Goal: Check status: Check status

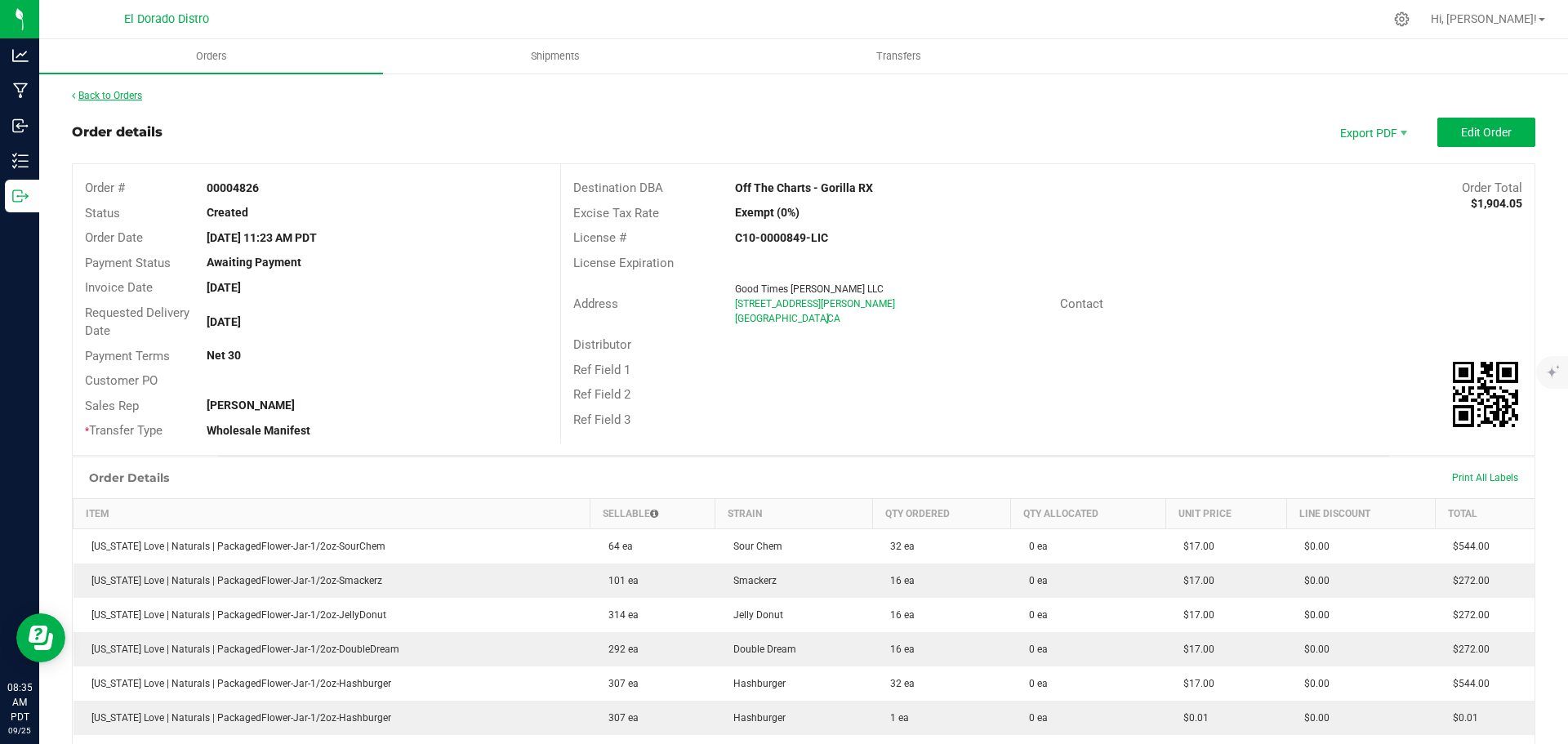
click at [124, 95] on link "Back to Orders" at bounding box center [107, 95] width 70 height 11
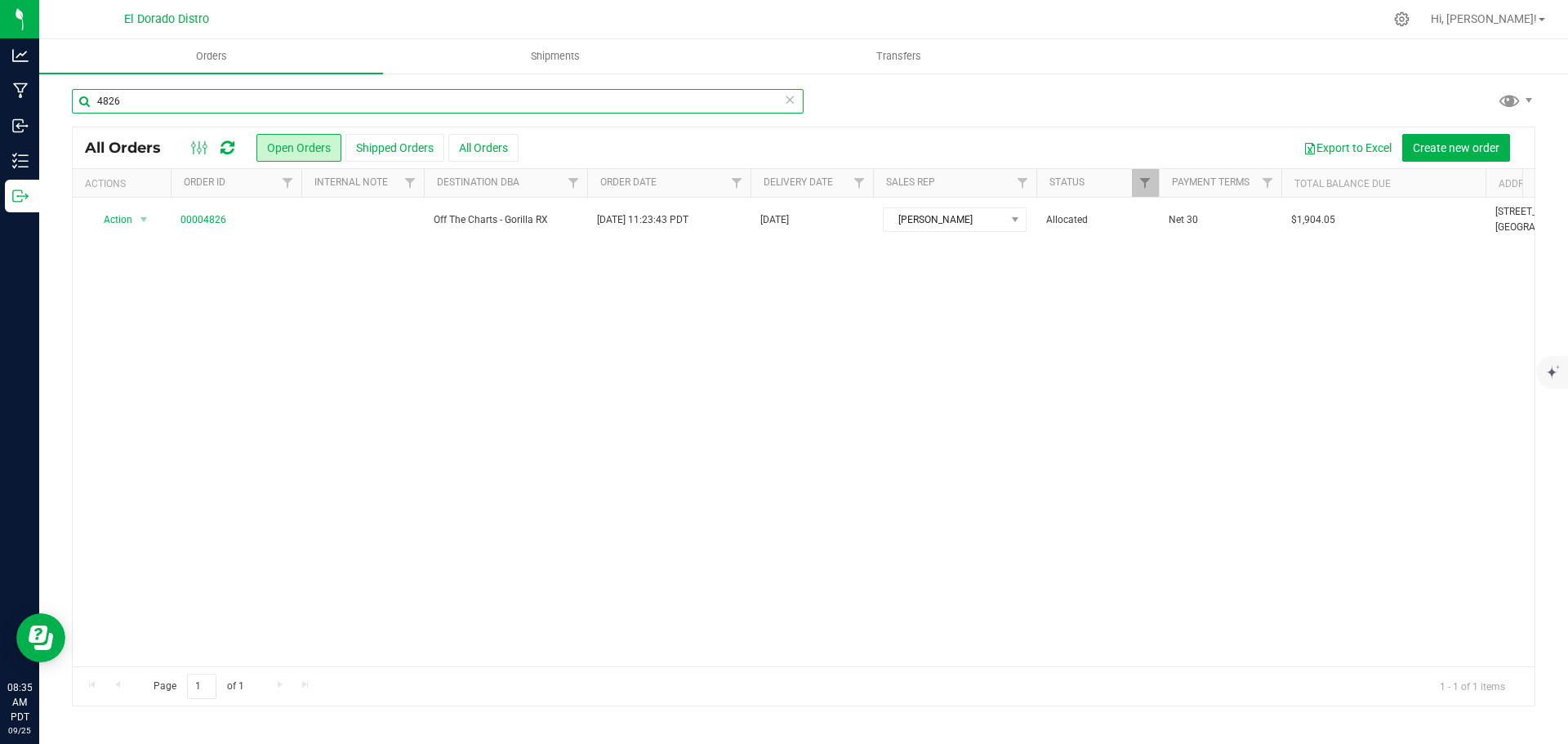
click at [150, 97] on input "4826" at bounding box center [438, 101] width 732 height 24
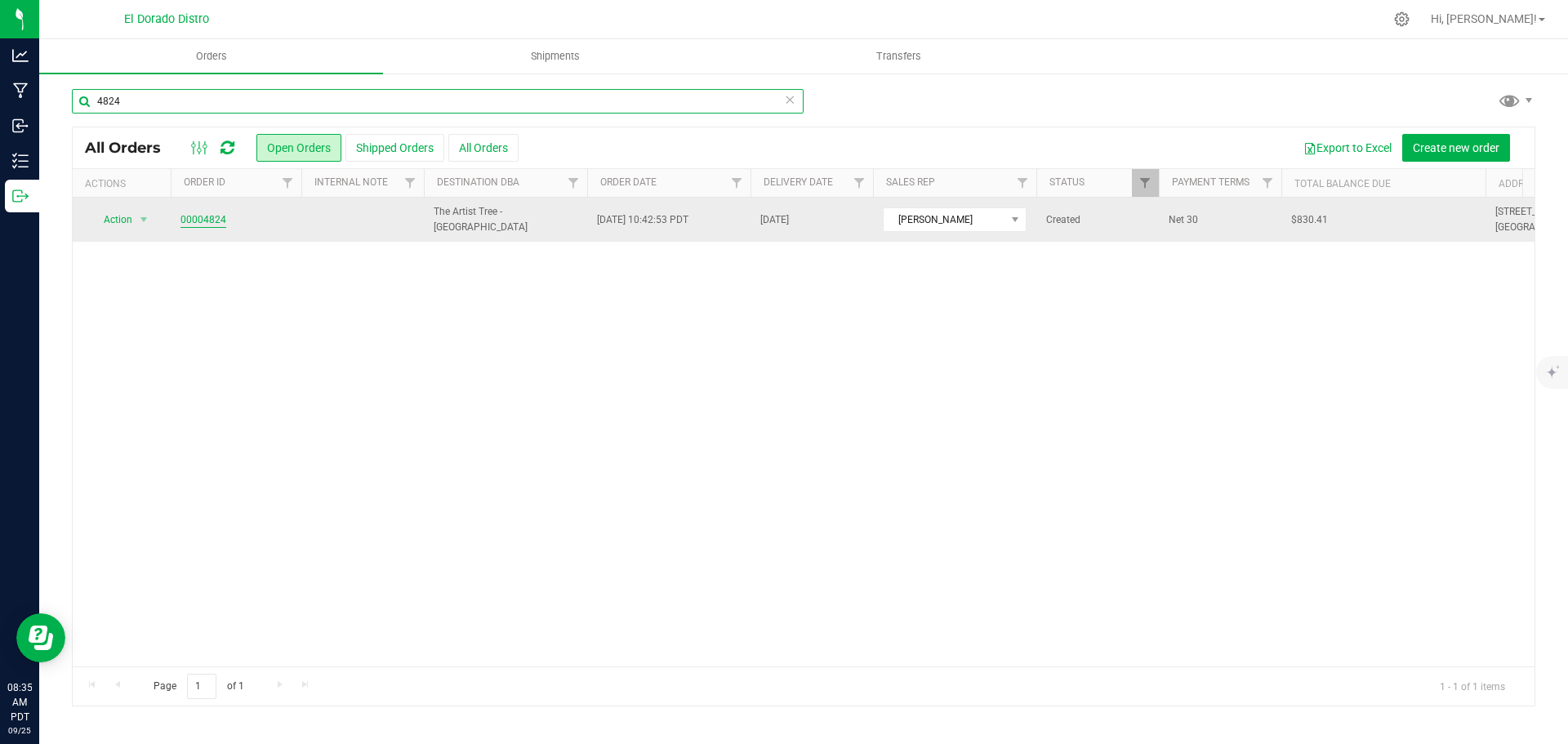
type input "4824"
click at [205, 225] on link "00004824" at bounding box center [203, 220] width 46 height 16
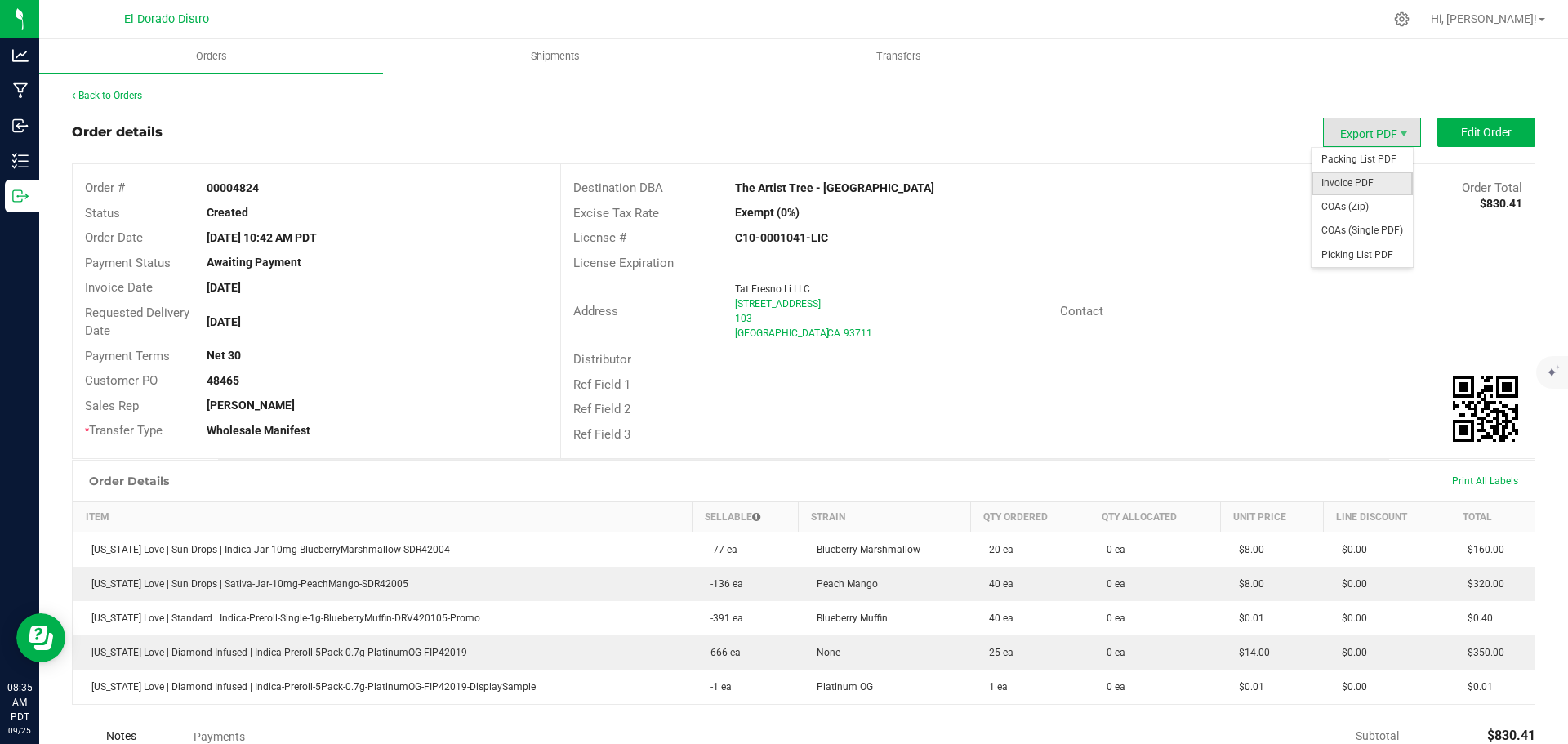
click at [1362, 176] on span "Invoice PDF" at bounding box center [1362, 183] width 101 height 23
click at [133, 98] on link "Back to Orders" at bounding box center [107, 95] width 70 height 11
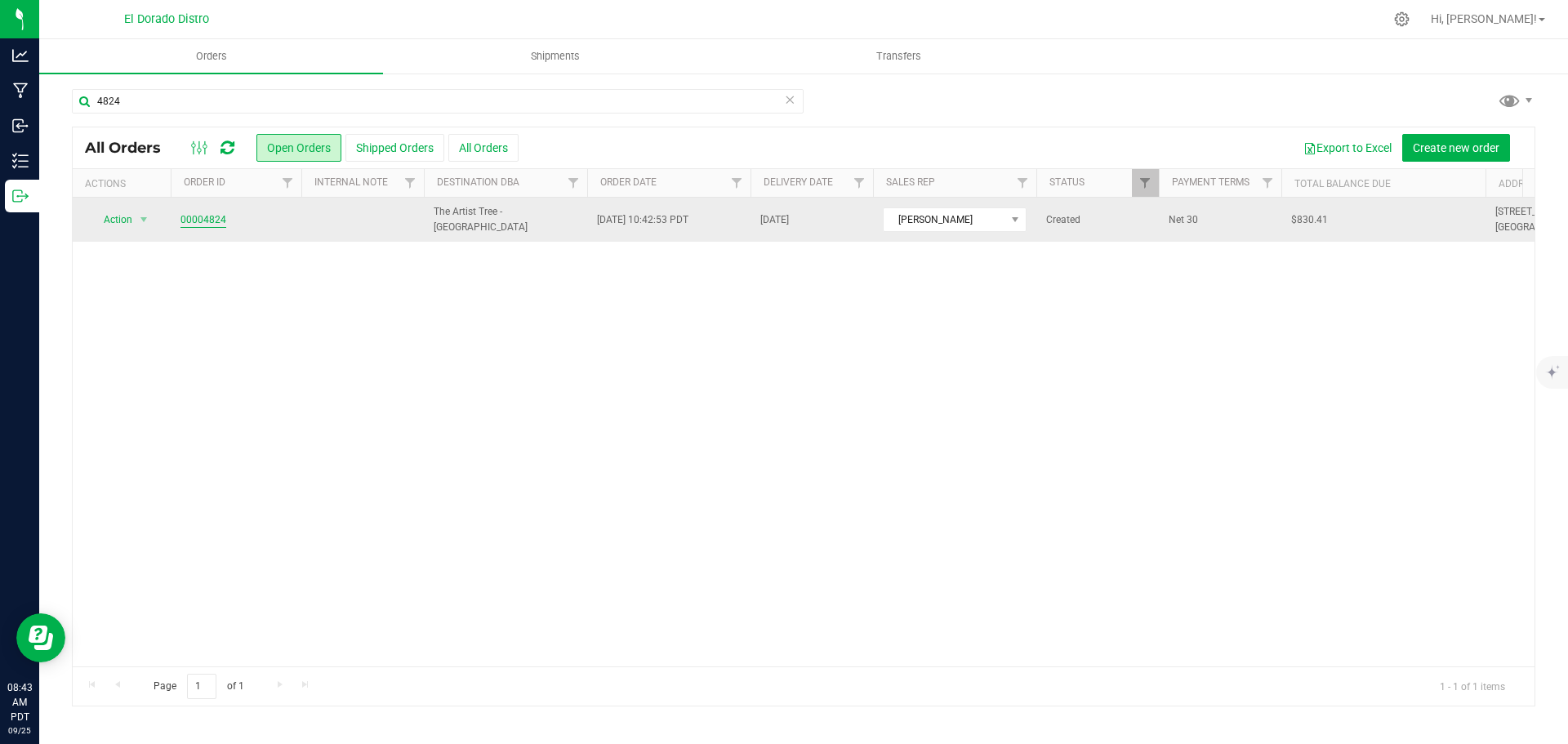
click at [201, 215] on link "00004824" at bounding box center [203, 220] width 46 height 16
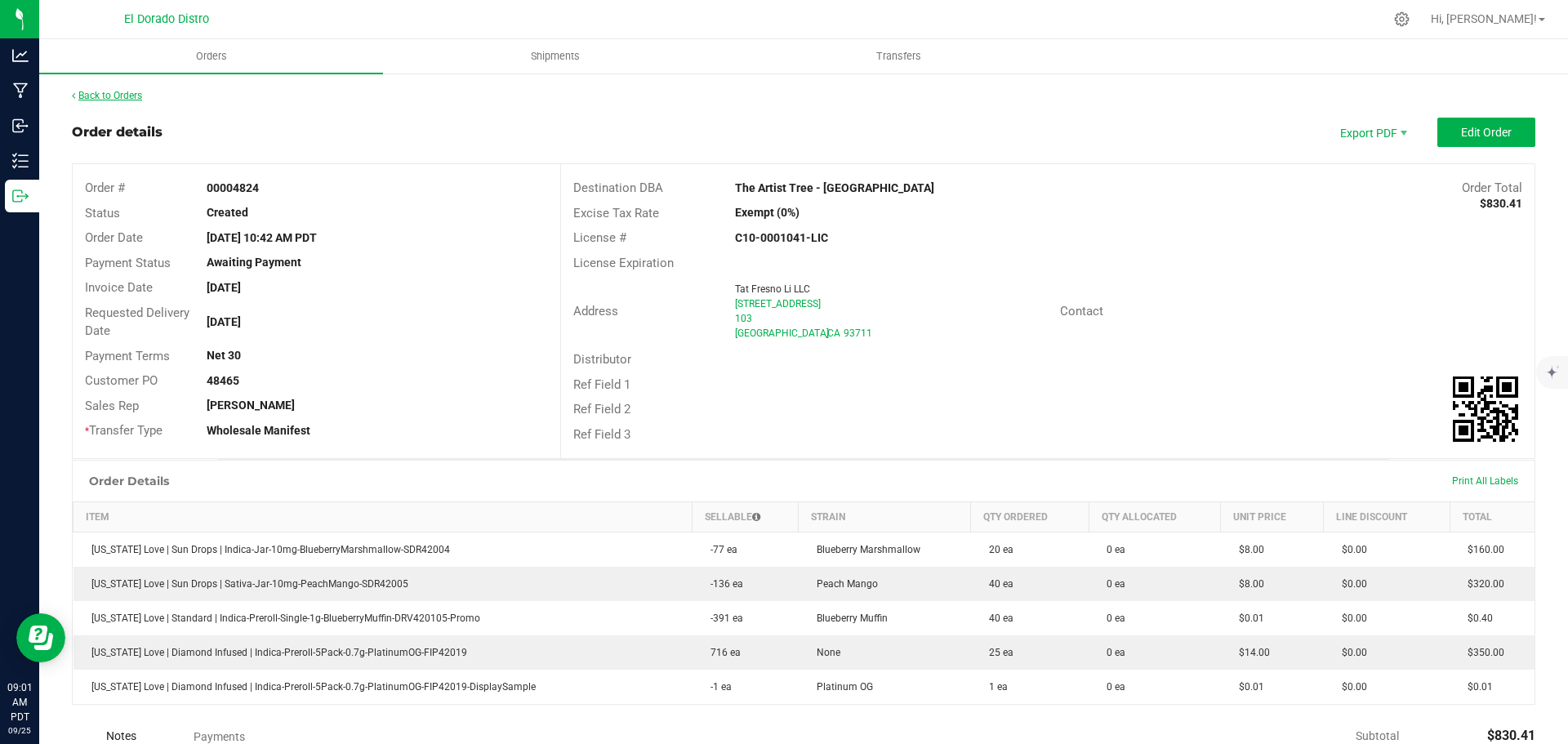
click at [127, 94] on link "Back to Orders" at bounding box center [107, 95] width 70 height 11
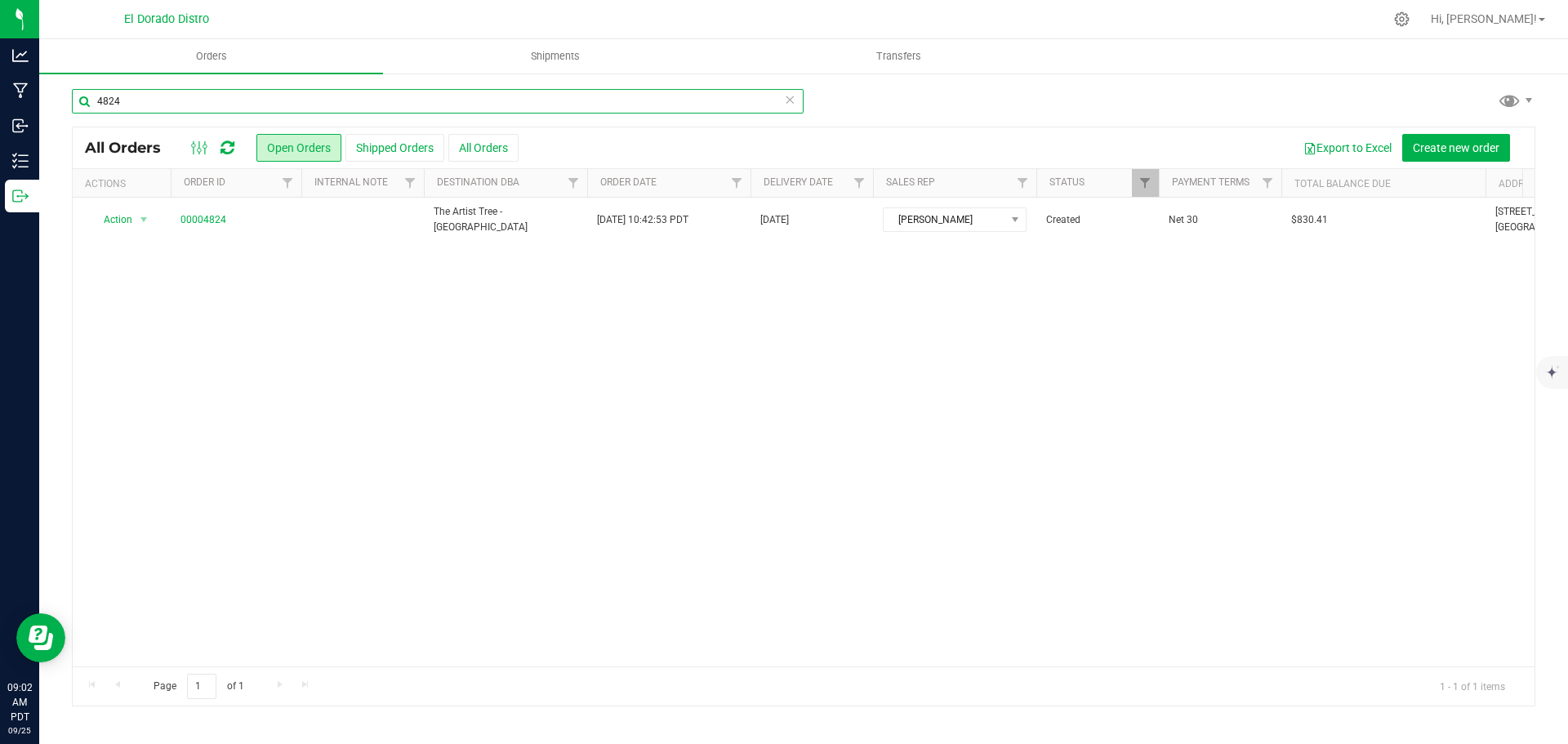
click at [236, 99] on input "4824" at bounding box center [438, 101] width 732 height 24
type input "4718"
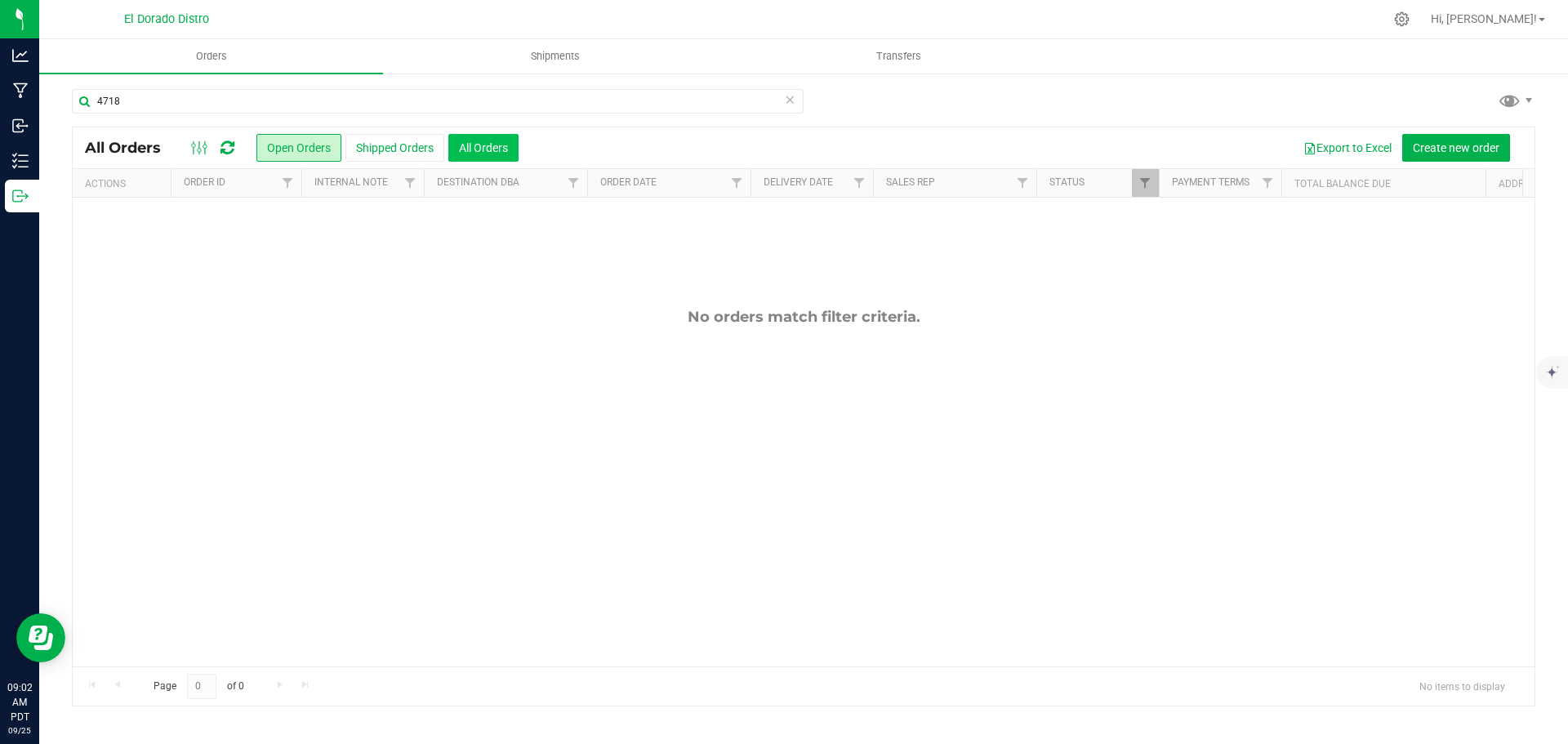
click at [479, 156] on button "All Orders" at bounding box center [483, 147] width 70 height 28
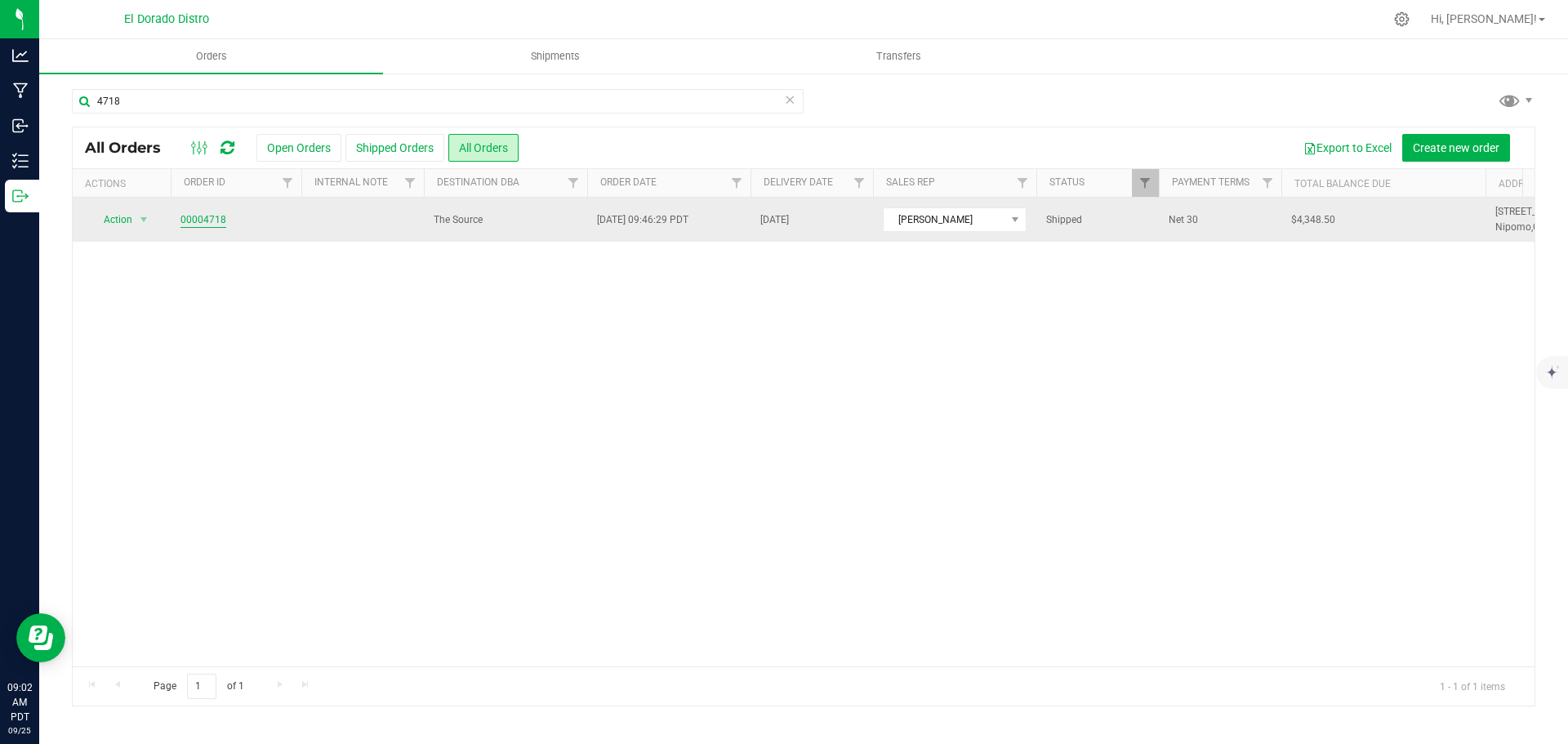
click at [219, 223] on link "00004718" at bounding box center [203, 220] width 46 height 16
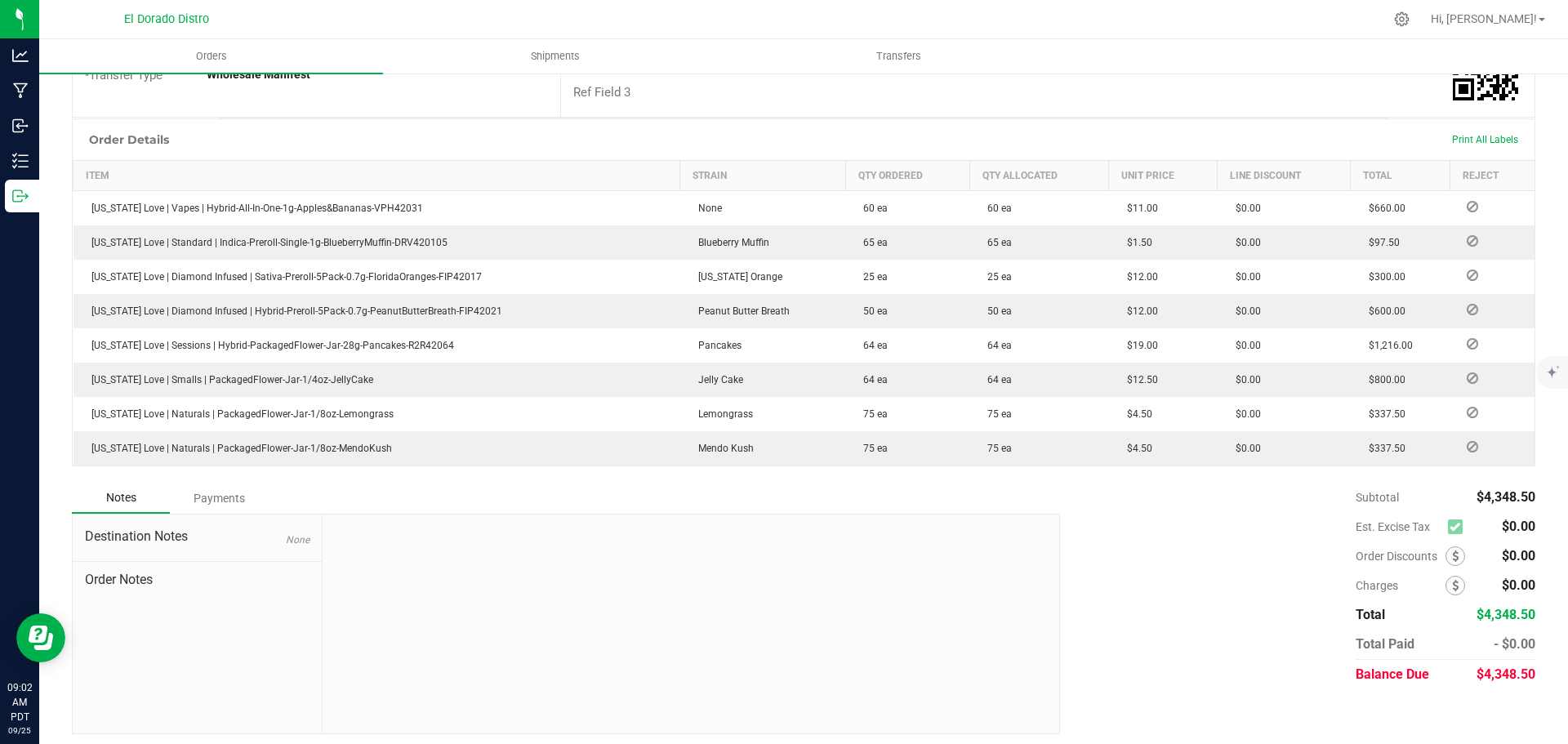
scroll to position [388, 0]
